Goal: Download file/media

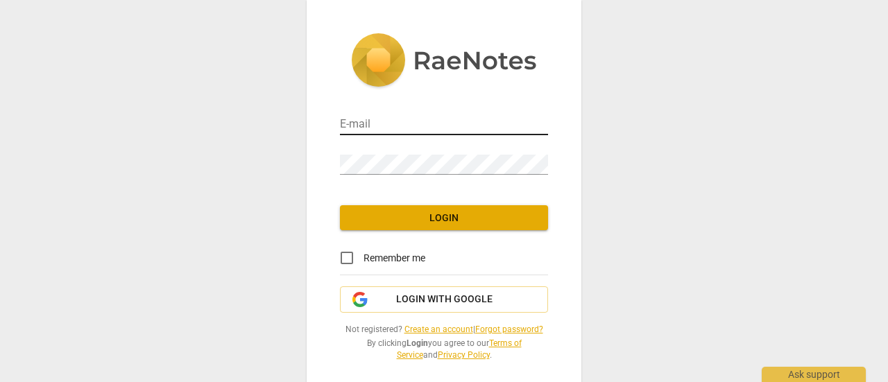
click at [493, 118] on input "email" at bounding box center [444, 125] width 208 height 20
type input "[PERSON_NAME][EMAIL_ADDRESS][DOMAIN_NAME]"
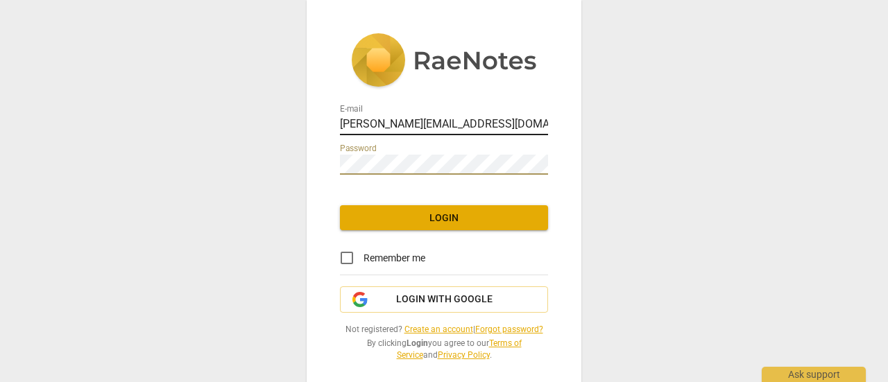
click at [515, 122] on input "[PERSON_NAME][EMAIL_ADDRESS][DOMAIN_NAME]" at bounding box center [444, 125] width 208 height 20
drag, startPoint x: 515, startPoint y: 122, endPoint x: 0, endPoint y: 124, distance: 515.0
click at [0, 124] on div "E-mail [PERSON_NAME][EMAIL_ADDRESS][DOMAIN_NAME] Password Login Remember me Log…" at bounding box center [444, 191] width 888 height 382
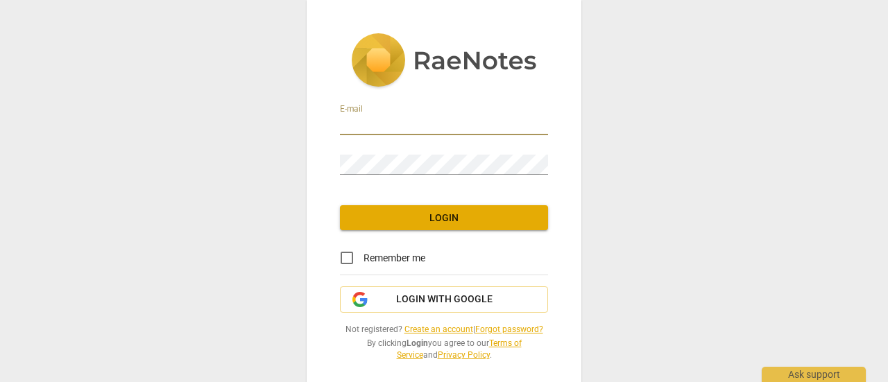
drag, startPoint x: 380, startPoint y: 123, endPoint x: 311, endPoint y: 187, distance: 94.3
click at [311, 187] on div "E-mail Password Login Remember me Login with Google Not registered? Create an a…" at bounding box center [444, 197] width 275 height 394
click at [448, 299] on span "Login with Google" at bounding box center [444, 300] width 96 height 14
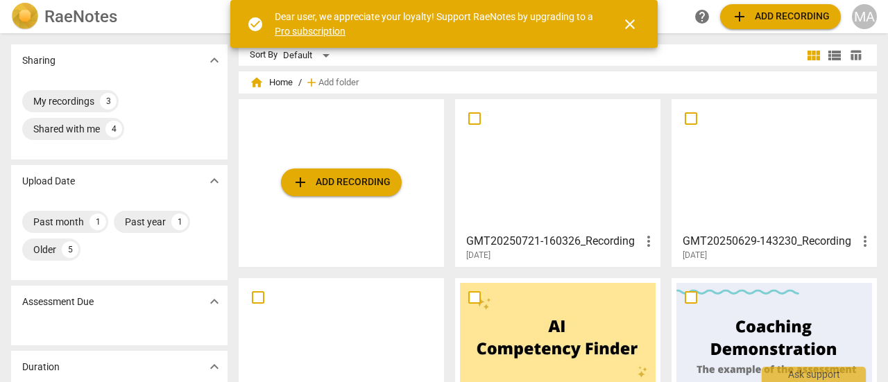
click at [632, 24] on span "close" at bounding box center [630, 24] width 17 height 17
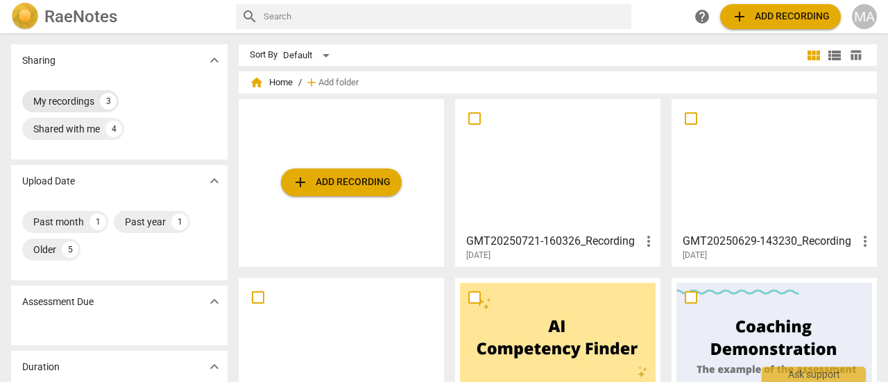
click at [79, 98] on div "My recordings" at bounding box center [63, 101] width 61 height 14
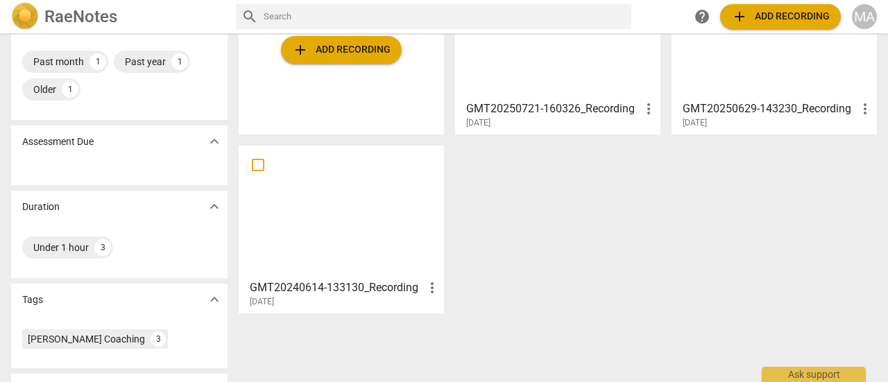
scroll to position [139, 0]
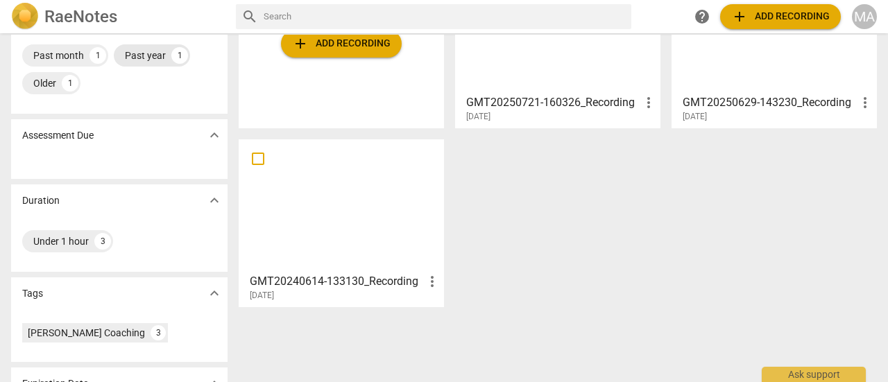
click at [149, 61] on div "Past year" at bounding box center [145, 56] width 41 height 14
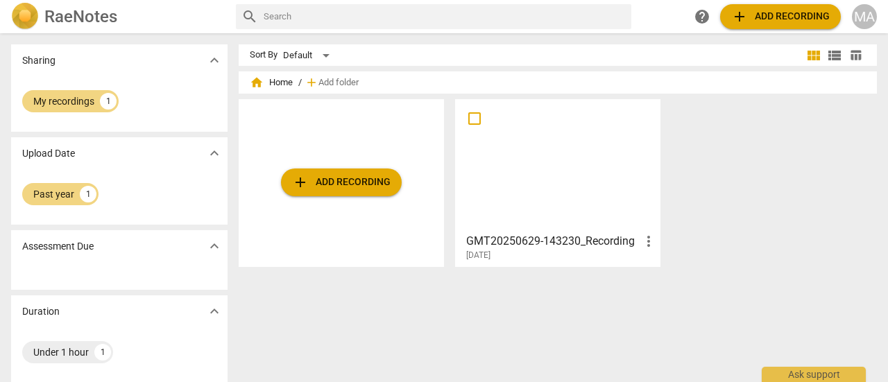
click at [611, 146] on div at bounding box center [558, 165] width 196 height 123
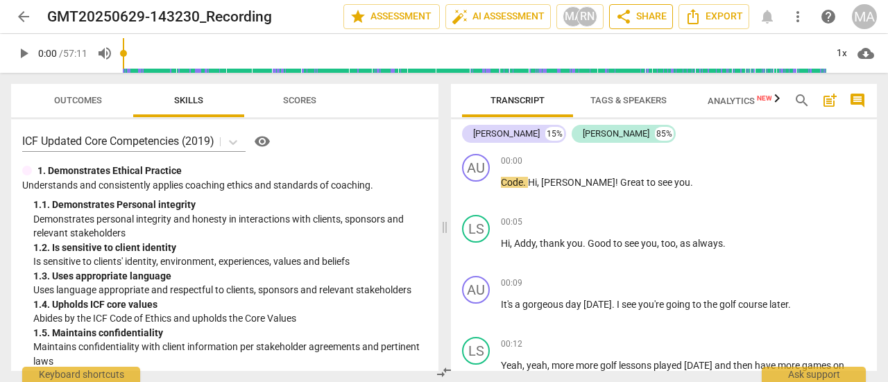
click at [640, 22] on span "share Share" at bounding box center [641, 16] width 51 height 17
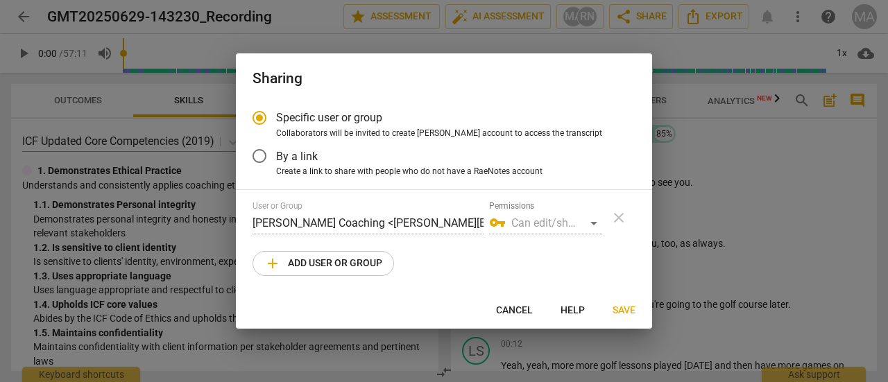
click at [521, 312] on span "Cancel" at bounding box center [514, 311] width 37 height 14
radio input "false"
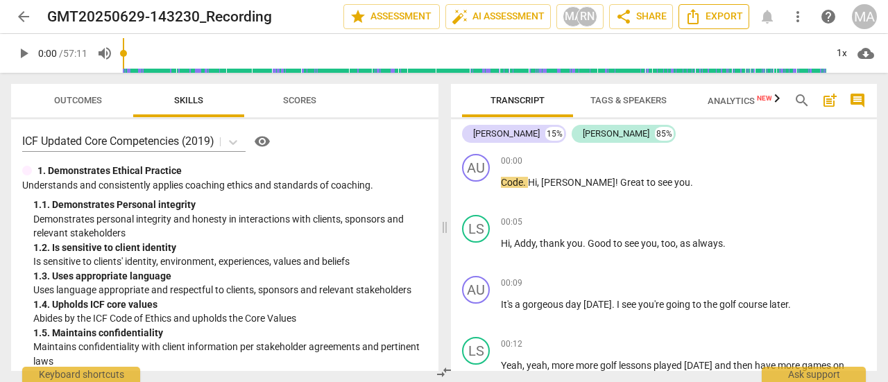
click at [710, 18] on span "Export" at bounding box center [714, 16] width 58 height 17
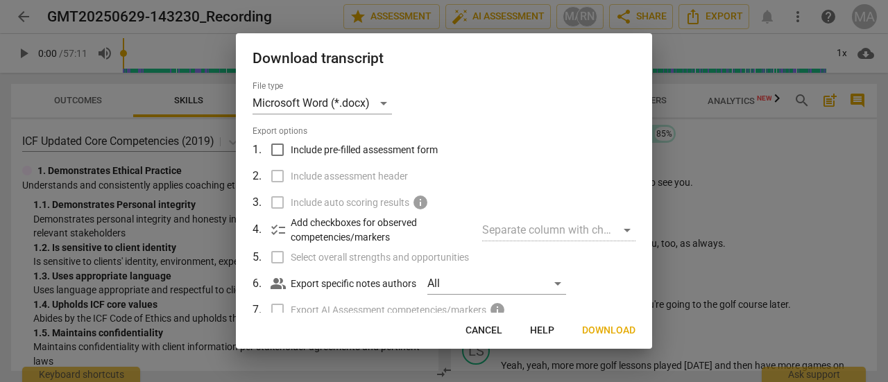
click at [276, 151] on input "Include pre-filled assessment form" at bounding box center [277, 150] width 26 height 26
checkbox input "true"
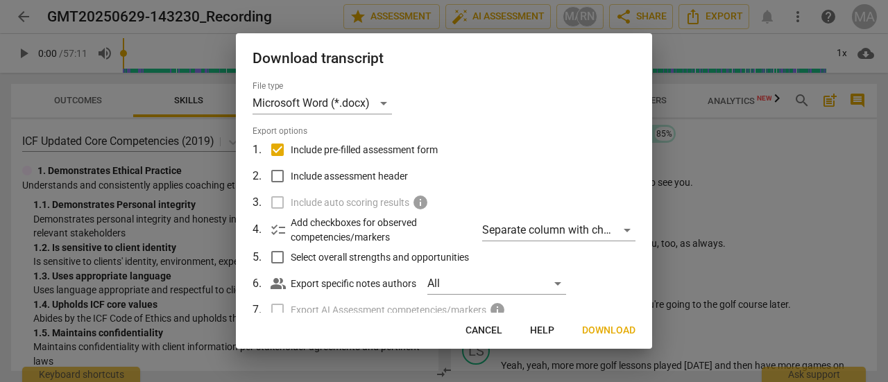
click at [597, 334] on span "Download" at bounding box center [608, 331] width 53 height 14
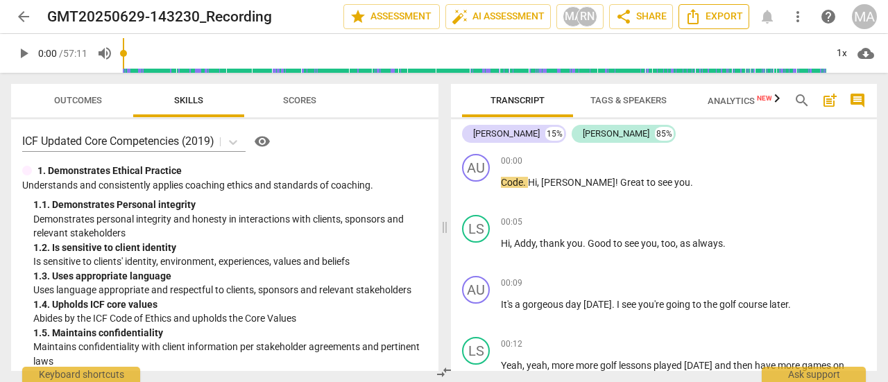
click at [711, 24] on span "Export" at bounding box center [714, 16] width 58 height 17
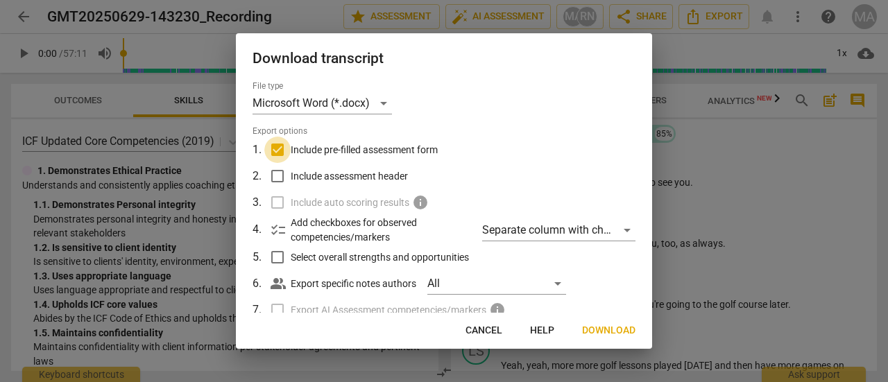
click at [289, 153] on input "Include pre-filled assessment form" at bounding box center [277, 150] width 26 height 26
checkbox input "false"
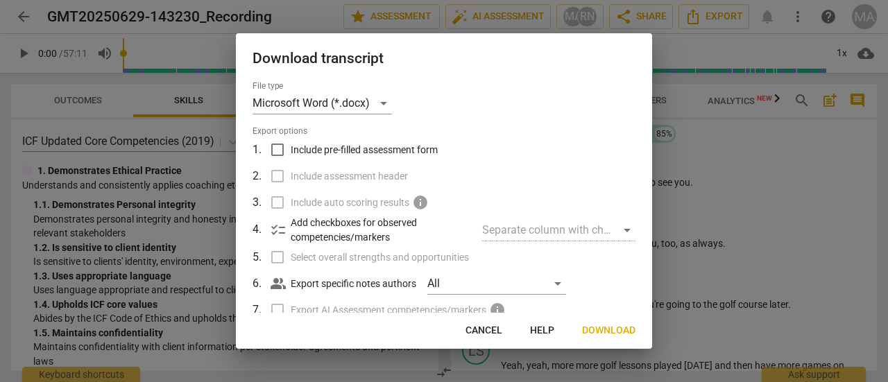
click at [618, 326] on span "Download" at bounding box center [608, 331] width 53 height 14
